Goal: Task Accomplishment & Management: Complete application form

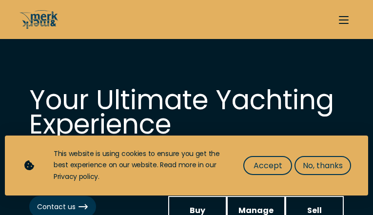
select select "sell"
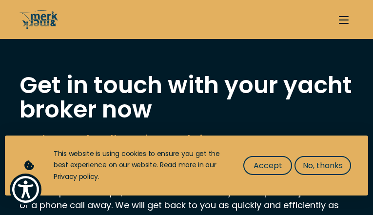
type input "BQXGOhswF"
type input "azAtFPMHVscqQCe"
type input "[EMAIL_ADDRESS][DOMAIN_NAME]"
type input "2608345555"
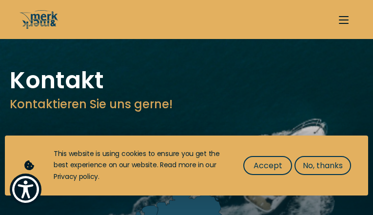
type input "cKvAwFdvBxcFF"
type input "LNAzDPsmcBVtyLB"
type input "[EMAIL_ADDRESS][DOMAIN_NAME]"
type input "4849523925"
select select "manage"
